Goal: Navigation & Orientation: Find specific page/section

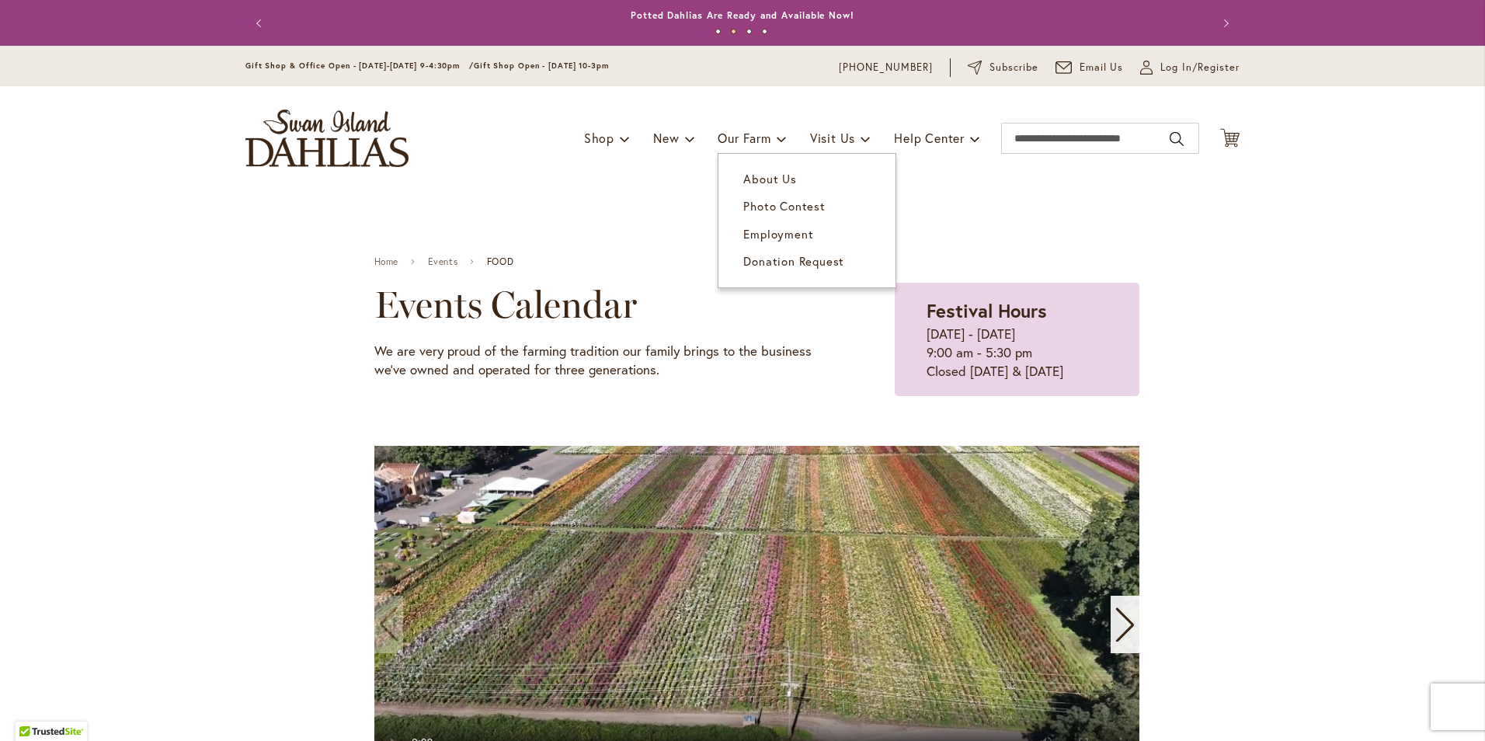
click at [777, 178] on span "About Us" at bounding box center [769, 179] width 53 height 16
